Goal: Find specific page/section: Find specific page/section

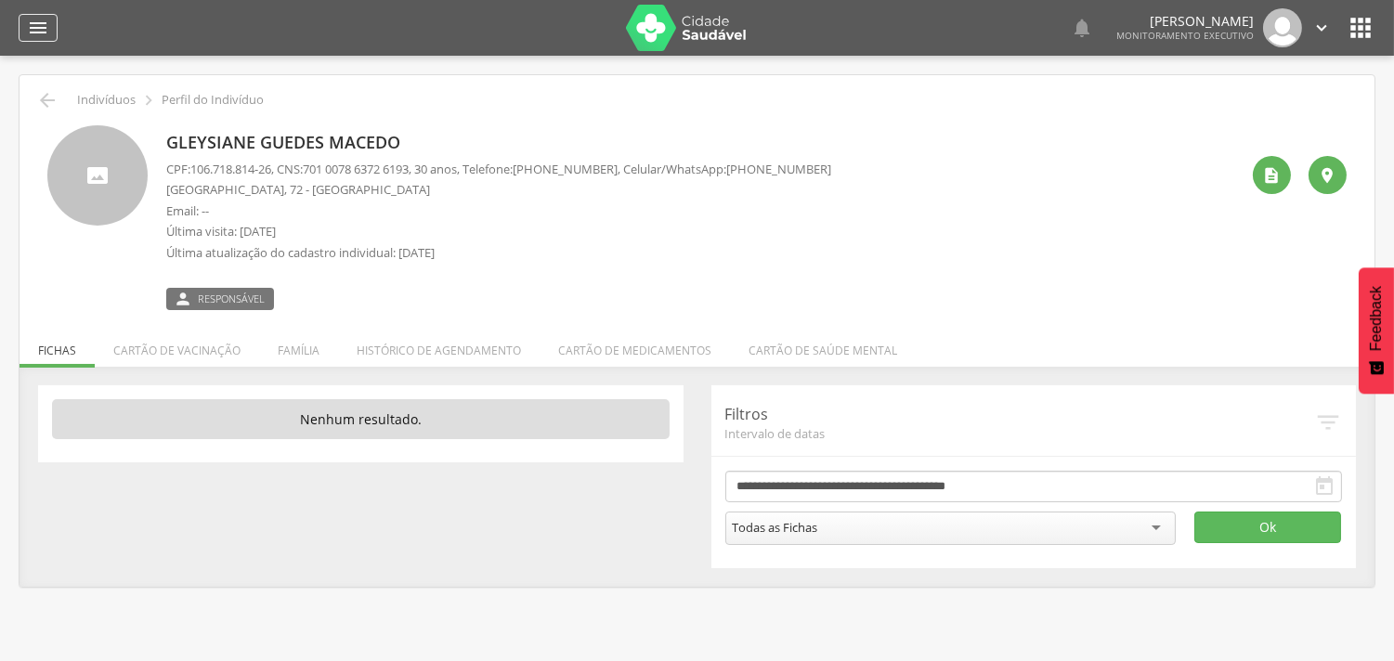
click at [38, 32] on icon "" at bounding box center [38, 28] width 22 height 22
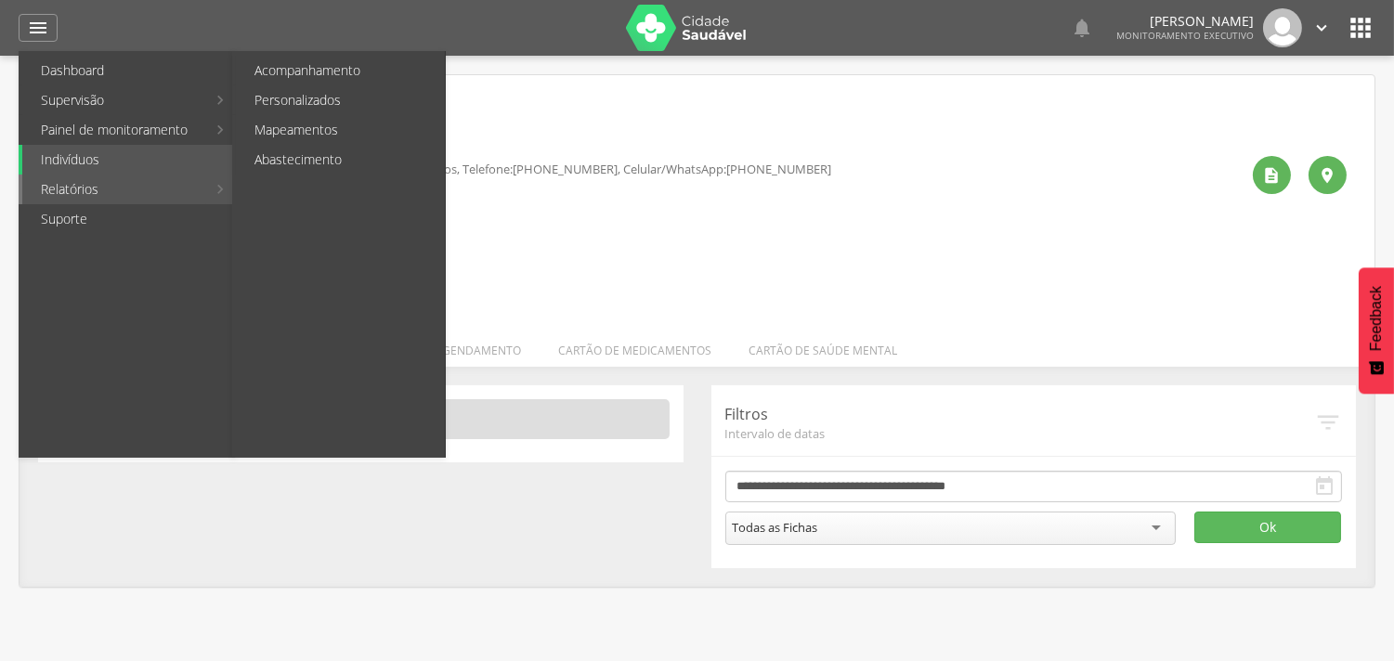
click at [107, 199] on link "Relatórios" at bounding box center [114, 190] width 184 height 30
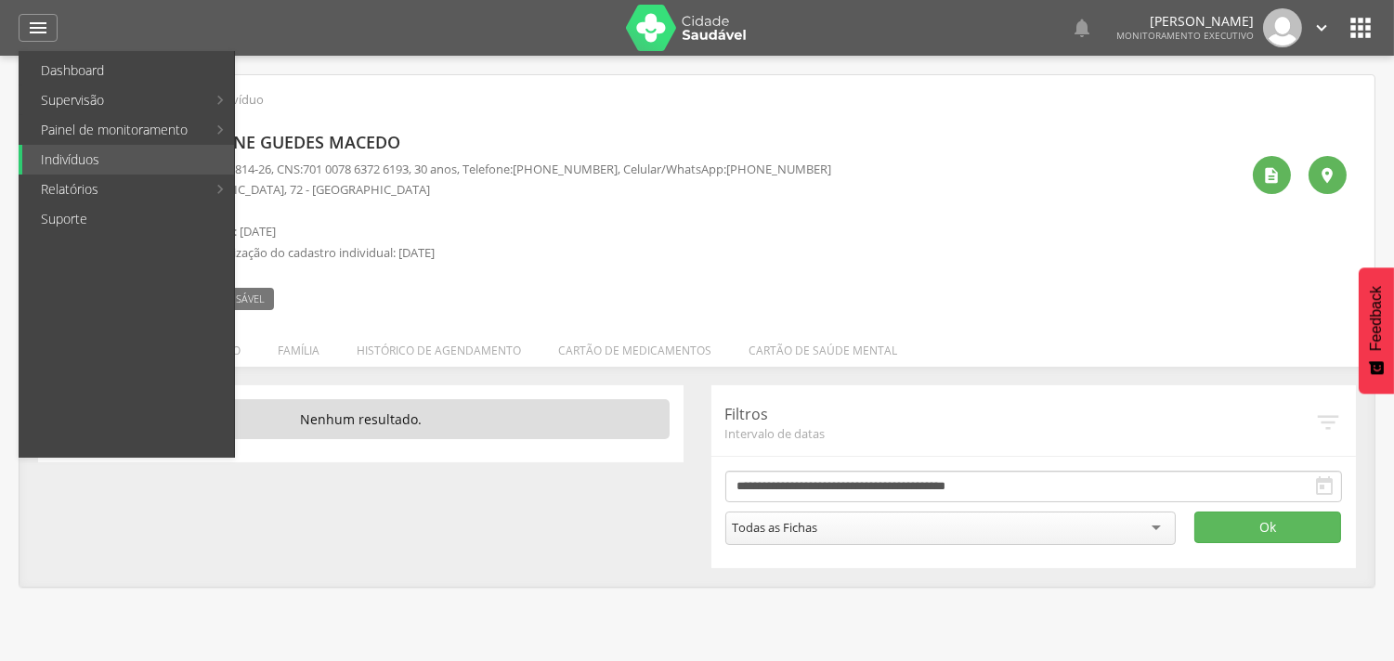
click at [539, 228] on p "Última visita: [DATE]" at bounding box center [498, 232] width 665 height 18
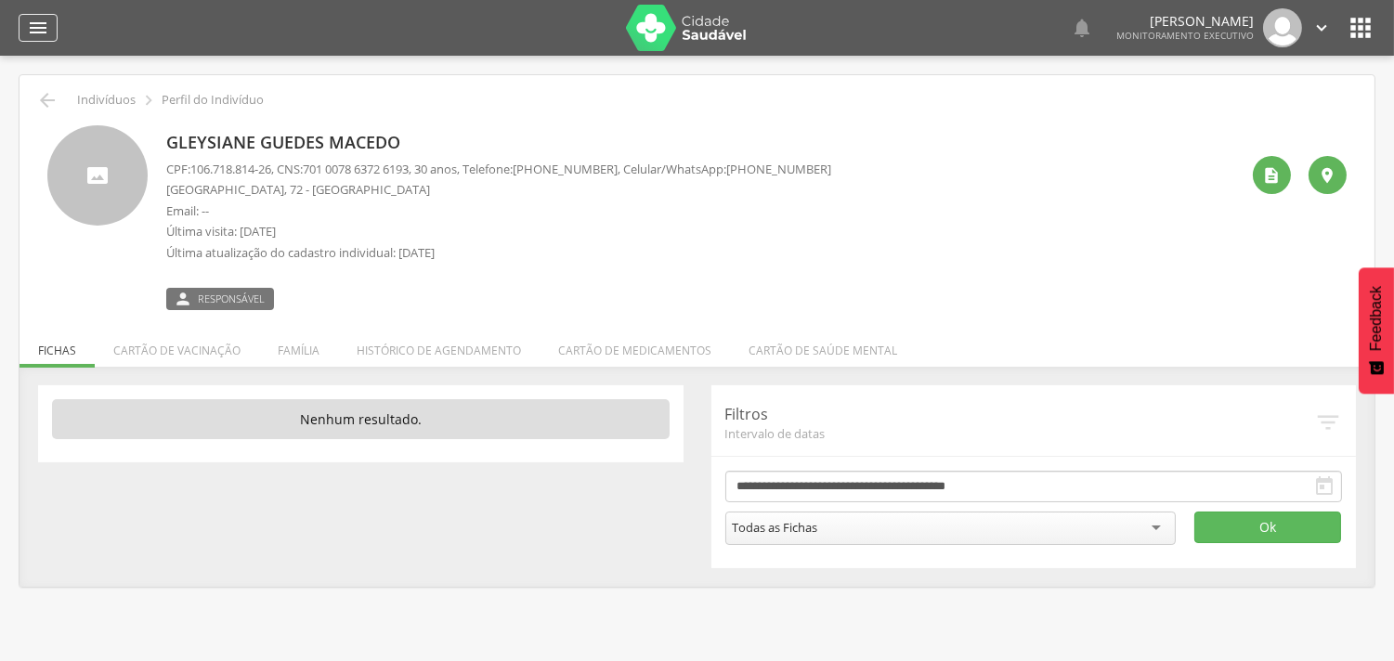
click at [43, 32] on icon "" at bounding box center [38, 28] width 22 height 22
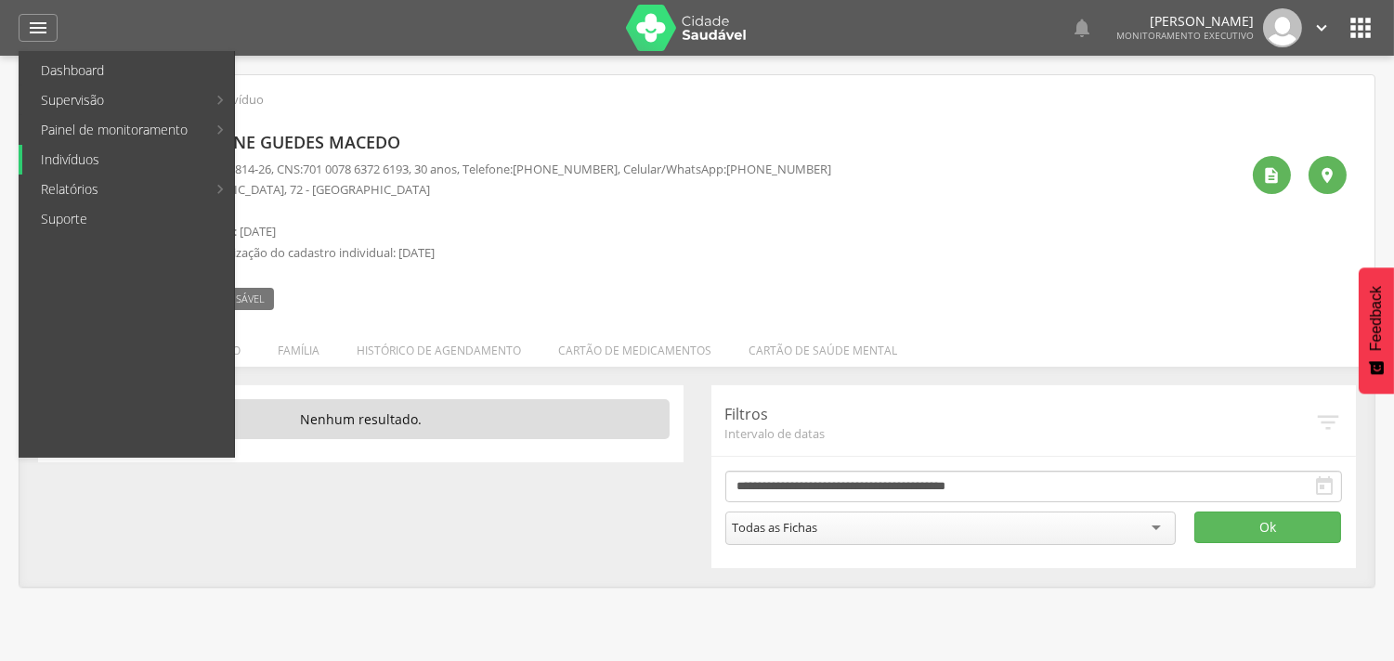
click at [76, 160] on link "Indivíduos" at bounding box center [128, 160] width 212 height 30
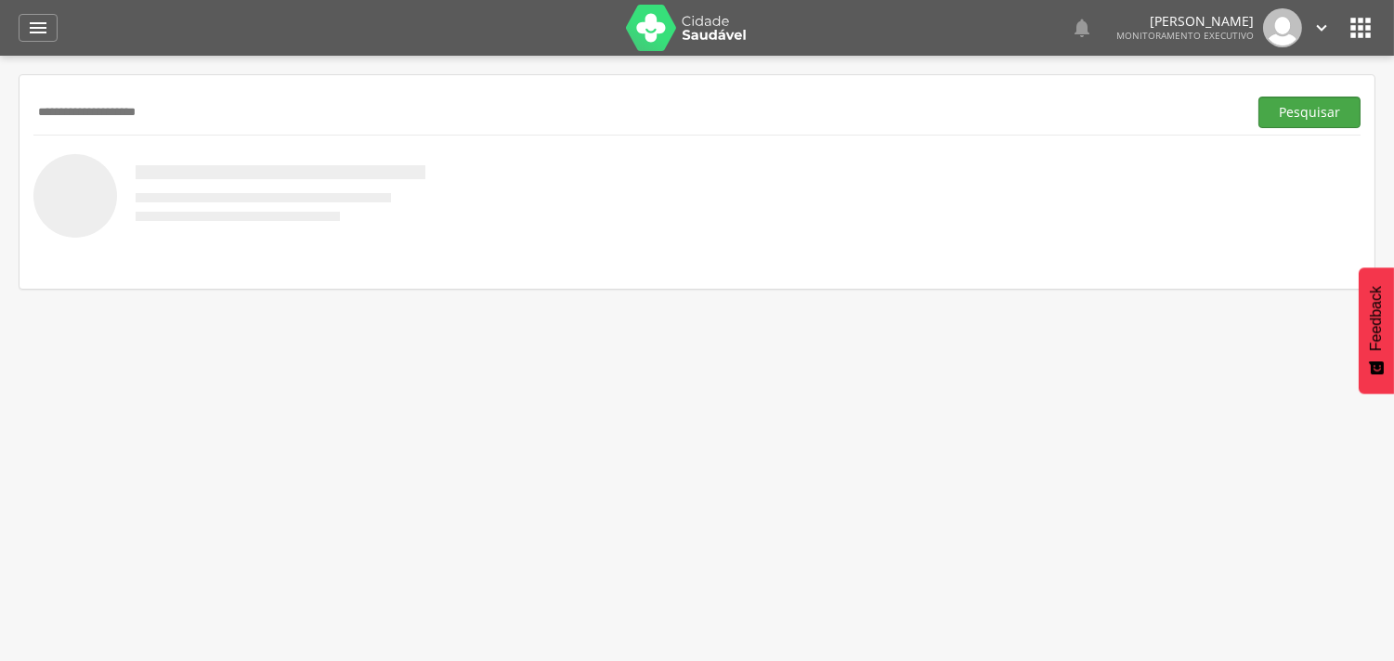
type input "**********"
click at [1312, 110] on button "Pesquisar" at bounding box center [1309, 113] width 102 height 32
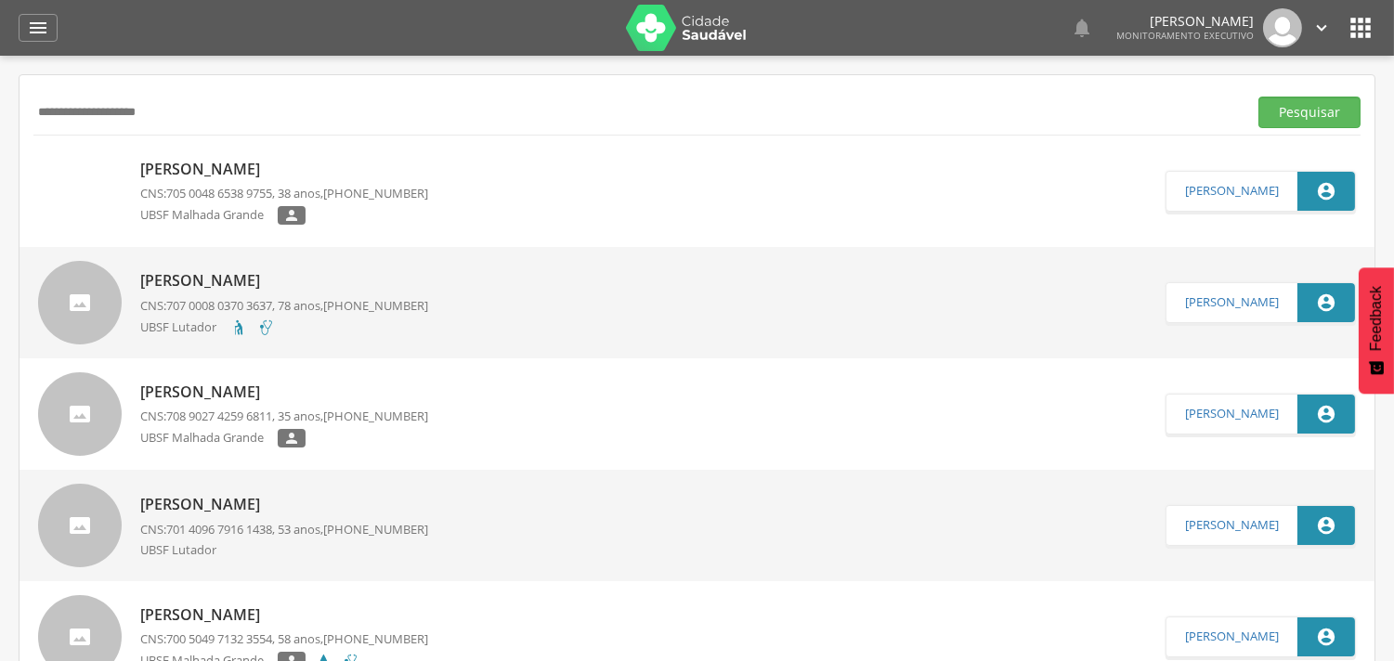
click at [387, 212] on div "UBSF Malhada Grande " at bounding box center [284, 217] width 288 height 23
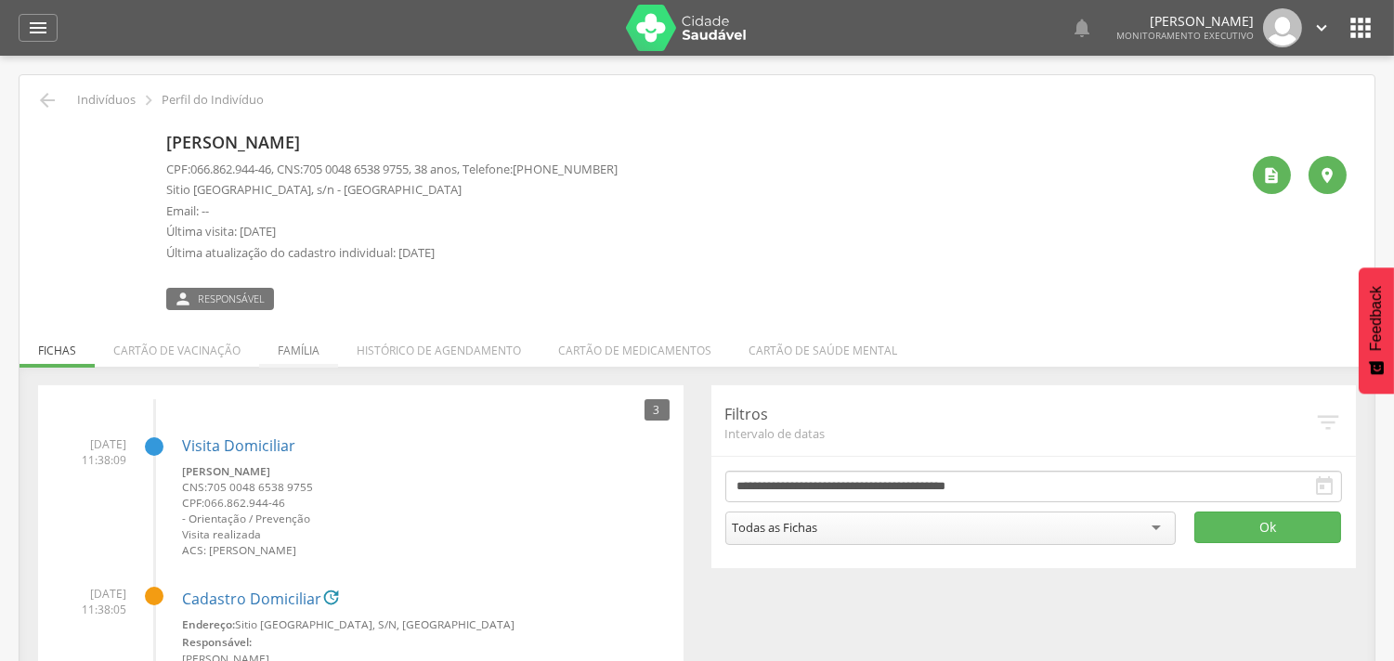
click at [313, 357] on li "Família" at bounding box center [298, 346] width 79 height 44
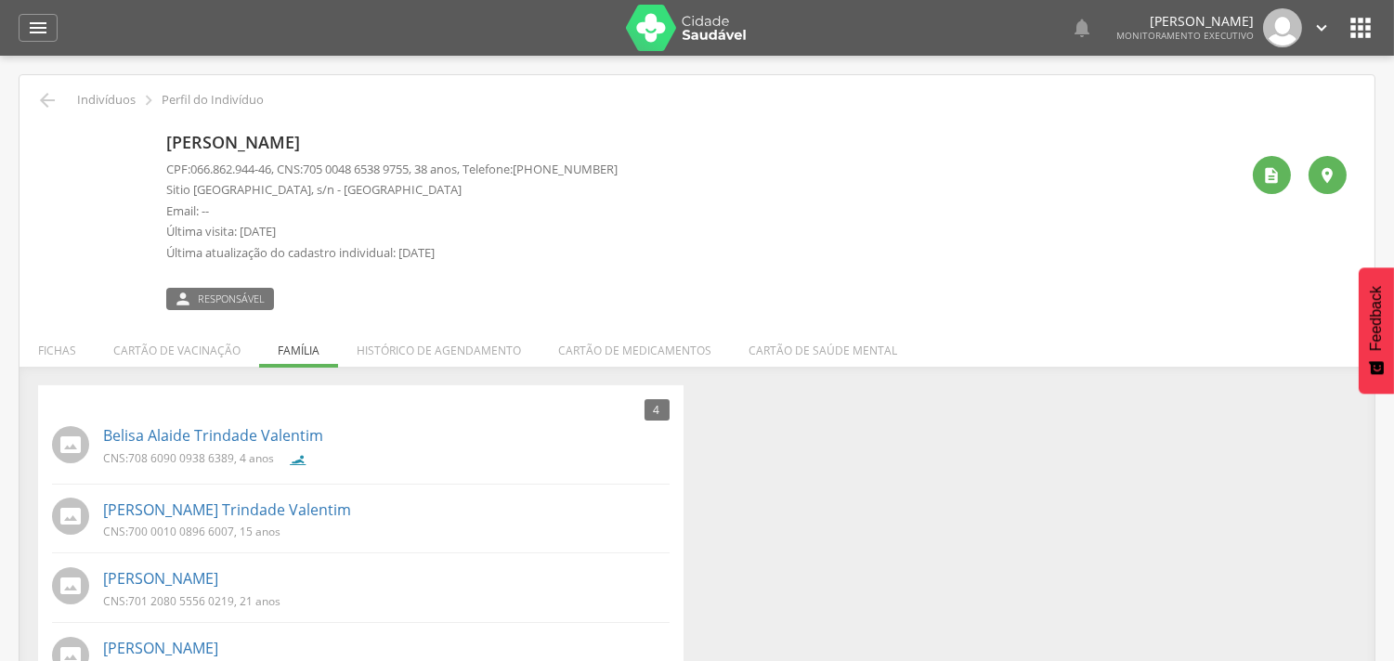
scroll to position [59, 0]
